Goal: Learn about a topic: Learn about a topic

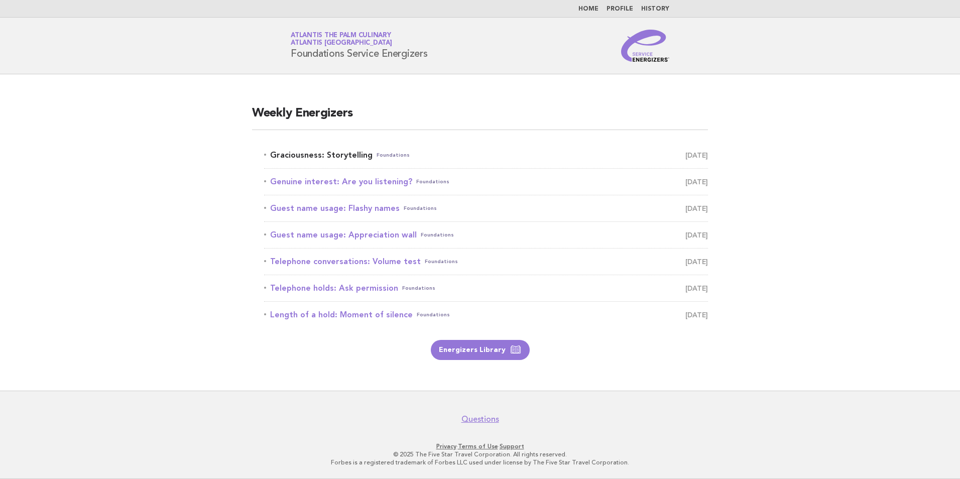
click at [323, 156] on link "Graciousness: Storytelling Foundations August 15" at bounding box center [486, 155] width 444 height 14
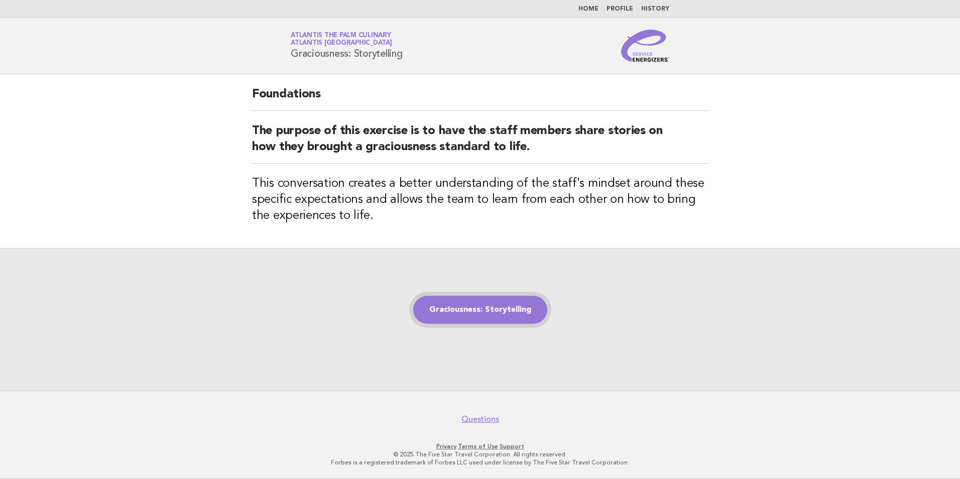
click at [507, 309] on link "Graciousness: Storytelling" at bounding box center [480, 310] width 134 height 28
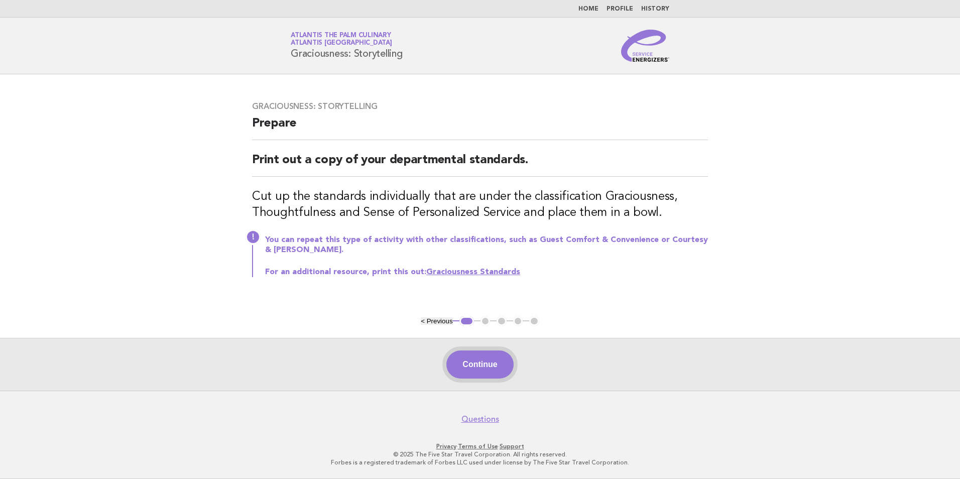
click at [475, 371] on button "Continue" at bounding box center [479, 365] width 67 height 28
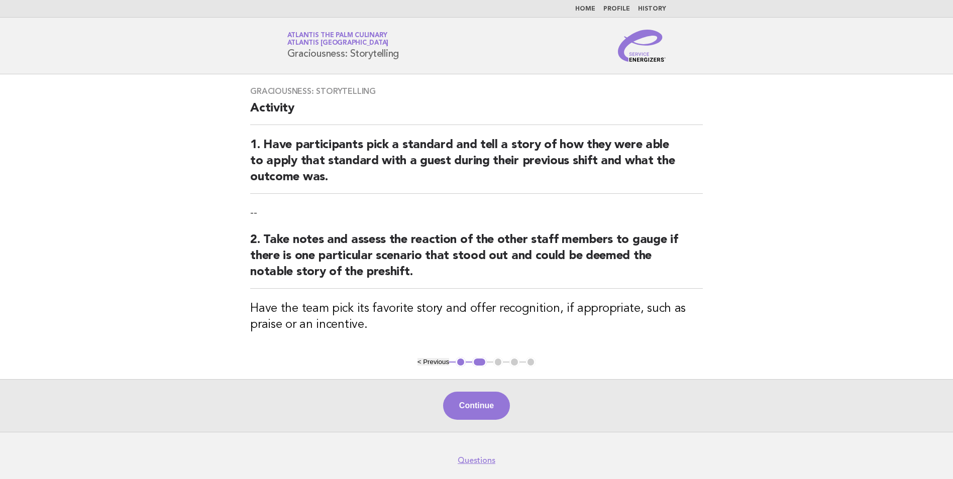
click at [475, 370] on main "Graciousness: Storytelling Activity 1. Have participants pick a standard and te…" at bounding box center [476, 253] width 953 height 358
click at [477, 405] on button "Continue" at bounding box center [476, 406] width 67 height 28
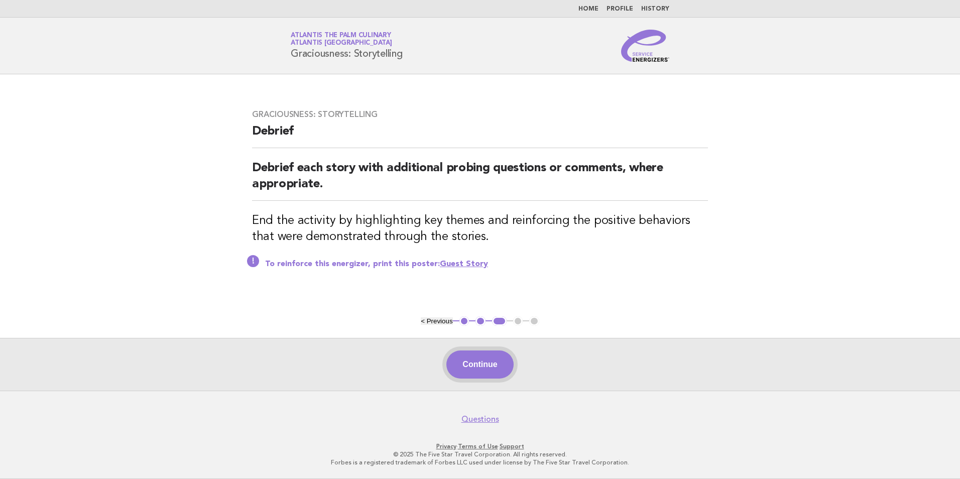
click at [493, 367] on button "Continue" at bounding box center [479, 365] width 67 height 28
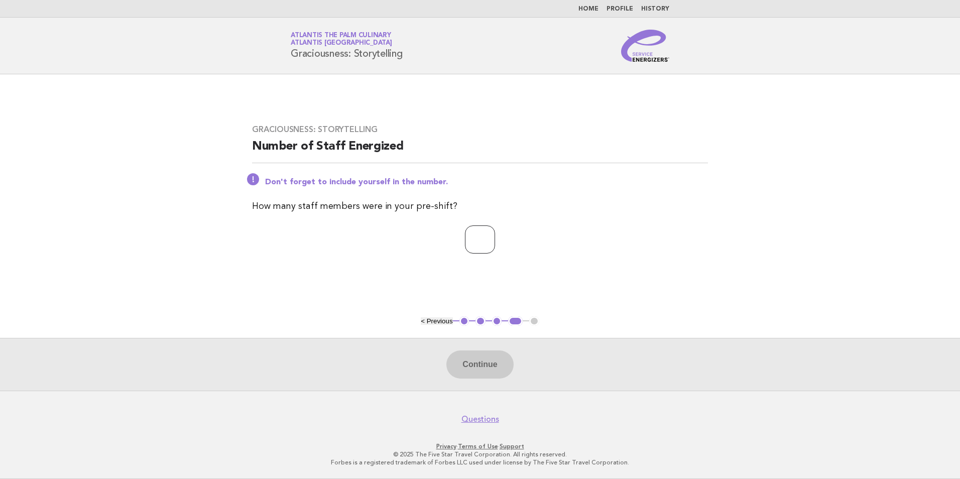
click at [472, 246] on input "number" at bounding box center [480, 239] width 30 height 28
type input "**"
click at [489, 366] on button "Continue" at bounding box center [479, 365] width 67 height 28
